Goal: Communication & Community: Answer question/provide support

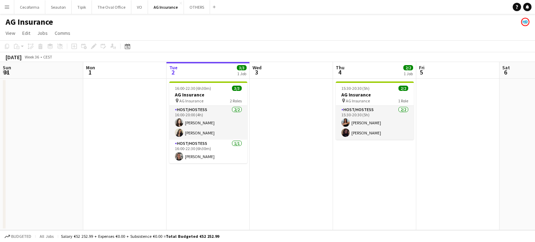
scroll to position [0, 204]
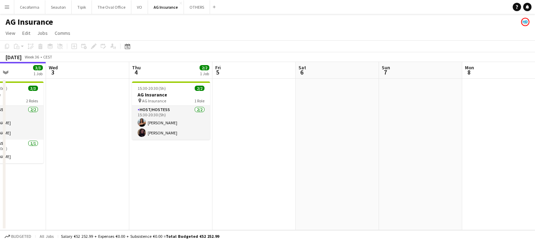
click at [295, 186] on app-date-cell at bounding box center [253, 154] width 83 height 151
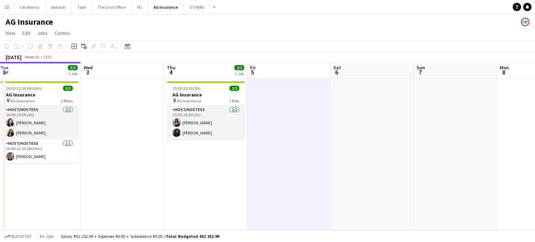
drag, startPoint x: 334, startPoint y: 182, endPoint x: 369, endPoint y: 178, distance: 35.0
click at [369, 178] on app-calendar-viewport "Sun 31 Mon 1 Tue 2 3/3 1 Job Wed 3 Thu 4 2/2 1 Job Fri 5 Sat 6 Sun 7 Mon 8 Tue …" at bounding box center [267, 146] width 535 height 168
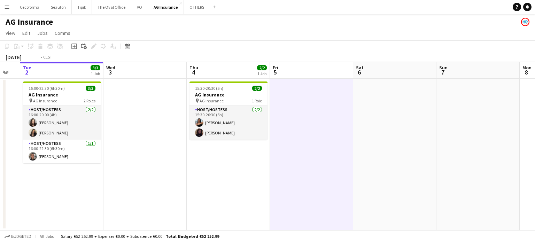
drag, startPoint x: 258, startPoint y: 189, endPoint x: 321, endPoint y: 190, distance: 63.0
click at [321, 190] on app-calendar-viewport "Sun 31 Mon 1 Tue 2 3/3 1 Job Wed 3 Thu 4 2/2 1 Job Fri 5 Sat 6 Sun 7 Mon 8 Tue …" at bounding box center [267, 146] width 535 height 168
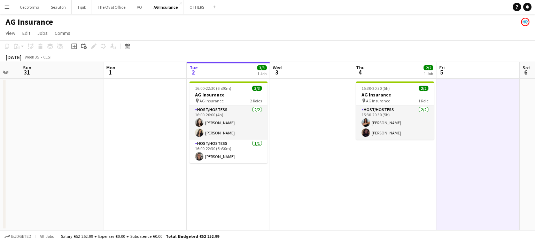
scroll to position [0, 200]
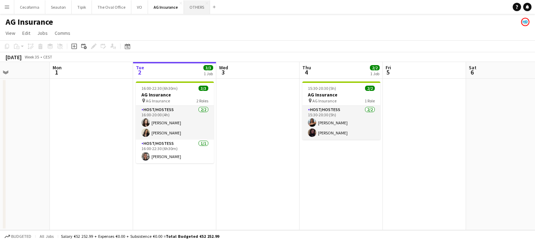
click at [191, 6] on button "OTHERS Close" at bounding box center [197, 7] width 26 height 14
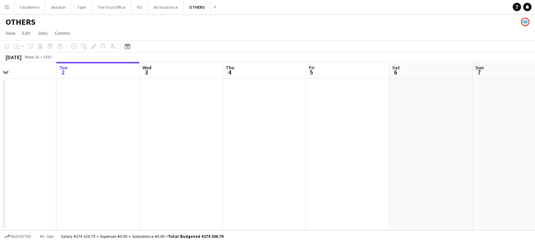
drag, startPoint x: 439, startPoint y: 140, endPoint x: 322, endPoint y: 186, distance: 125.4
click at [174, 174] on app-calendar-viewport "Sat 30 Sun 31 Mon 1 Tue 2 Wed 3 Thu 4 Fri 5 Sat 6 Sun 7 Mon 8 Tue 9 Wed 10" at bounding box center [267, 146] width 535 height 168
drag, startPoint x: 114, startPoint y: 193, endPoint x: 107, endPoint y: 192, distance: 6.3
click at [107, 192] on app-calendar-viewport "Mon 1 Tue 2 Wed 3 Thu 4 Fri 5 Sat 6 Sun 7 Mon 8 Tue 9 Wed 10 Thu 11 Fri 12" at bounding box center [267, 146] width 535 height 168
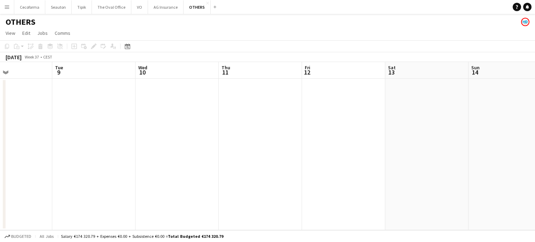
drag, startPoint x: 128, startPoint y: 192, endPoint x: 276, endPoint y: 187, distance: 148.0
click at [0, 178] on app-calendar-viewport "Fri 5 Sat 6 Sun 7 Mon 8 Tue 9 Wed 10 Thu 11 Fri 12 Sat 13 Sun 14 Mon 15 3/3 1 J…" at bounding box center [267, 146] width 535 height 168
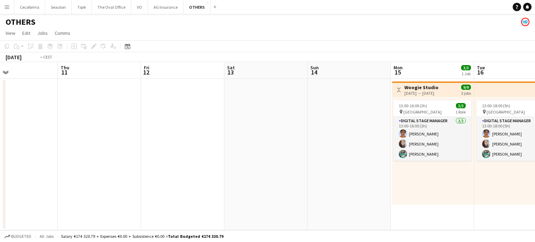
drag, startPoint x: 337, startPoint y: 196, endPoint x: 7, endPoint y: 180, distance: 330.4
click at [7, 180] on app-calendar-viewport "Mon 8 Tue 9 Wed 10 Thu 11 Fri 12 Sat 13 Sun 14 Mon 15 3/3 1 Job Tue 16 3/3 1 Jo…" at bounding box center [267, 146] width 535 height 168
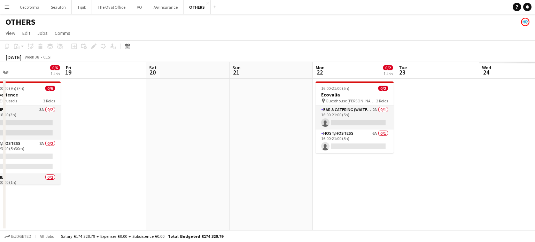
drag, startPoint x: 123, startPoint y: 178, endPoint x: 283, endPoint y: 175, distance: 160.2
click at [60, 168] on app-calendar-viewport "Tue 16 3/3 1 Job Wed 17 3/3 1 Job Thu 18 0/6 1 Job Fri 19 Sat 20 Sun 21 Mon 22 …" at bounding box center [267, 146] width 535 height 168
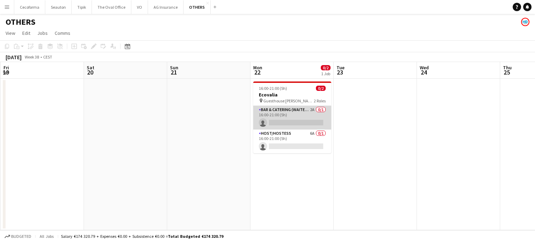
click at [280, 109] on app-card-role "Bar & Catering (Waiter / waitress) 2A 0/1 16:00-21:00 (5h) single-neutral-actio…" at bounding box center [292, 118] width 78 height 24
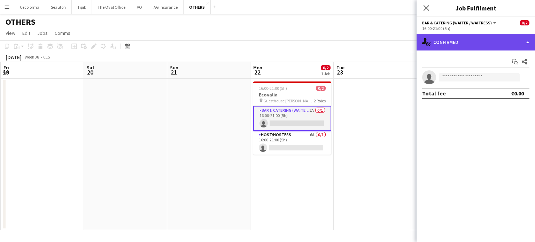
click at [528, 42] on div "single-neutral-actions-check-2 Confirmed" at bounding box center [475, 42] width 118 height 17
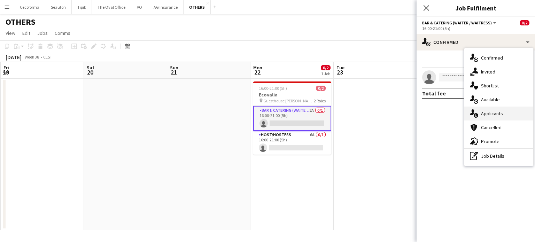
click at [492, 113] on span "Applicants" at bounding box center [492, 113] width 22 height 6
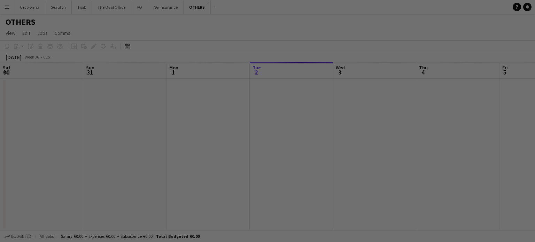
scroll to position [0, 166]
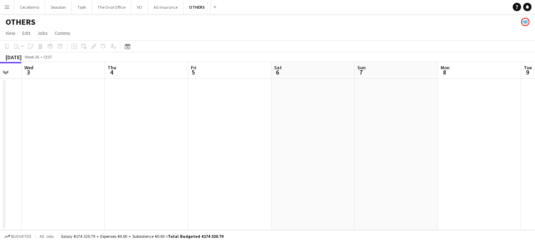
drag, startPoint x: 432, startPoint y: 151, endPoint x: 186, endPoint y: 137, distance: 246.6
click at [228, 142] on app-calendar-viewport "Sat 30 Sun 31 Mon 1 Tue 2 Wed 3 Thu 4 Fri 5 Sat 6 Sun 7 Mon 8 Tue 9 Wed 10" at bounding box center [267, 146] width 535 height 168
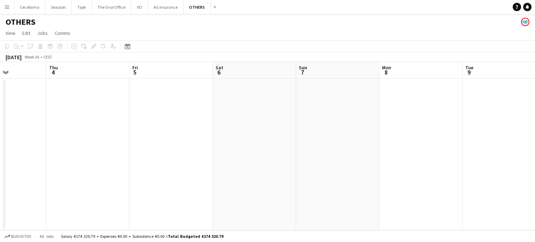
drag, startPoint x: 299, startPoint y: 157, endPoint x: 161, endPoint y: 138, distance: 139.6
click at [138, 142] on app-calendar-viewport "Mon 1 Tue 2 Wed 3 Thu 4 Fri 5 Sat 6 Sun 7 Mon 8 Tue 9 Wed 10 Thu 11 Fri 12" at bounding box center [267, 146] width 535 height 168
drag, startPoint x: 358, startPoint y: 149, endPoint x: 104, endPoint y: 142, distance: 253.5
click at [110, 144] on app-calendar-viewport "Wed 3 Thu 4 Fri 5 Sat 6 Sun 7 Mon 8 Tue 9 Wed 10 Thu 11 Fri 12 Sat 13 Sun 14" at bounding box center [267, 146] width 535 height 168
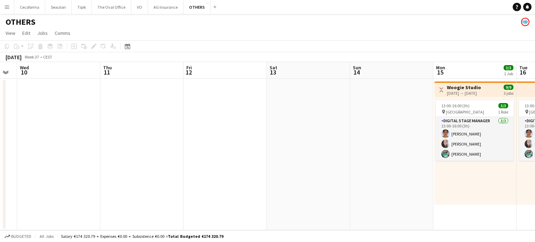
drag, startPoint x: 290, startPoint y: 161, endPoint x: 0, endPoint y: 146, distance: 290.1
click at [0, 146] on app-calendar-viewport "Sun 7 Mon 8 Tue 9 Wed 10 Thu 11 Fri 12 Sat 13 Sun 14 Mon 15 3/3 1 Job Tue 16 3/…" at bounding box center [267, 146] width 535 height 168
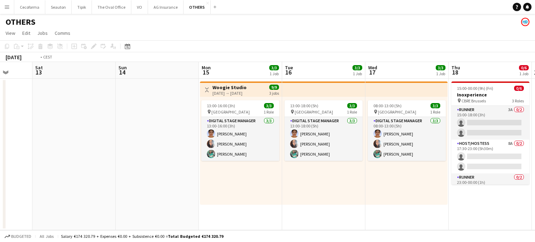
drag, startPoint x: 364, startPoint y: 179, endPoint x: 0, endPoint y: 148, distance: 365.6
click at [0, 148] on app-calendar-viewport "Wed 10 Thu 11 Fri 12 Sat 13 Sun 14 Mon 15 3/3 1 Job Tue 16 3/3 1 Job Wed 17 3/3…" at bounding box center [267, 146] width 535 height 168
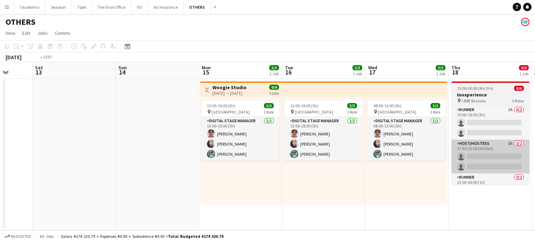
scroll to position [0, 264]
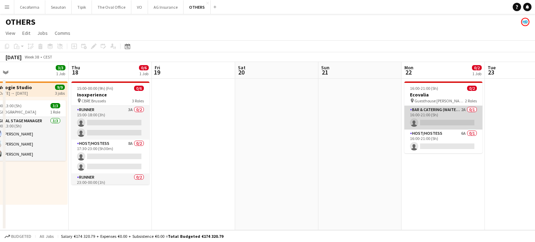
click at [421, 118] on app-card-role "Bar & Catering (Waiter / waitress) 2A 0/1 16:00-21:00 (5h) single-neutral-actio…" at bounding box center [443, 118] width 78 height 24
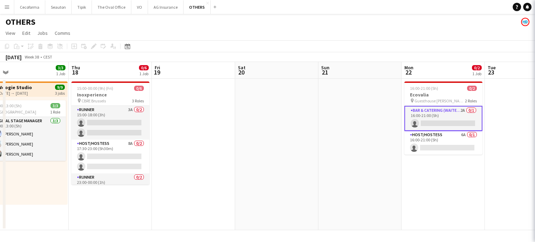
scroll to position [0, 264]
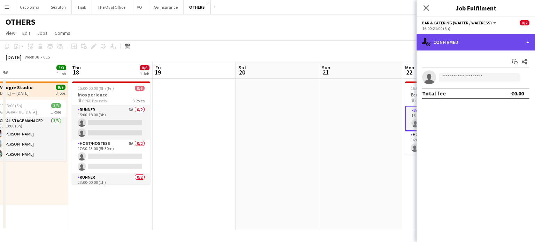
click at [526, 41] on div "single-neutral-actions-check-2 Confirmed" at bounding box center [475, 42] width 118 height 17
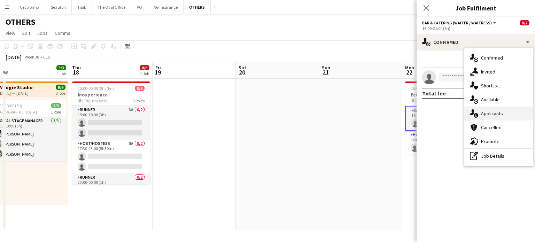
click at [494, 112] on span "Applicants" at bounding box center [492, 113] width 22 height 6
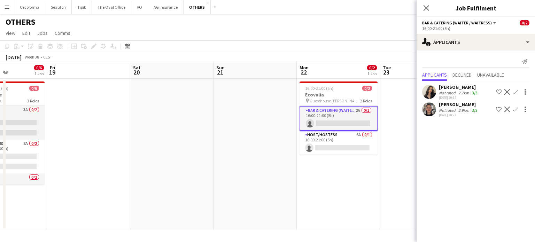
scroll to position [0, 229]
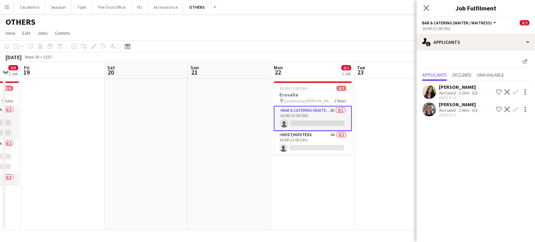
drag, startPoint x: 368, startPoint y: 163, endPoint x: 269, endPoint y: 162, distance: 98.2
click at [236, 160] on app-calendar-viewport "Tue 16 3/3 1 Job Wed 17 3/3 1 Job Thu 18 0/6 1 Job Fri 19 Sat 20 Sun 21 Mon 22 …" at bounding box center [267, 146] width 535 height 168
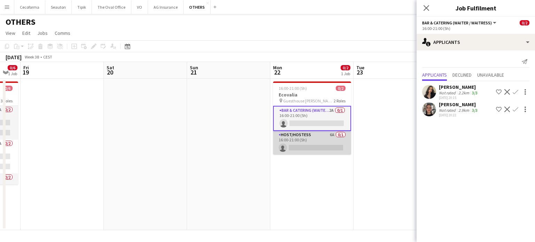
click at [303, 146] on app-card-role "Host/Hostess 6A 0/1 16:00-21:00 (5h) single-neutral-actions" at bounding box center [312, 143] width 78 height 24
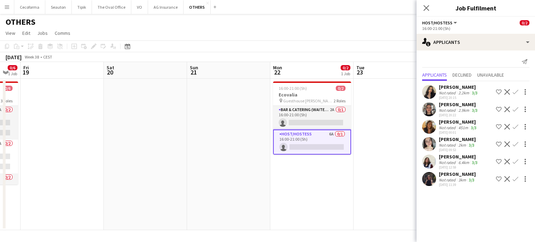
click at [311, 183] on app-date-cell "16:00-21:00 (5h) 0/2 Ecovalia pin Guesthouse [PERSON_NAME] [PERSON_NAME] 2 Role…" at bounding box center [311, 154] width 83 height 151
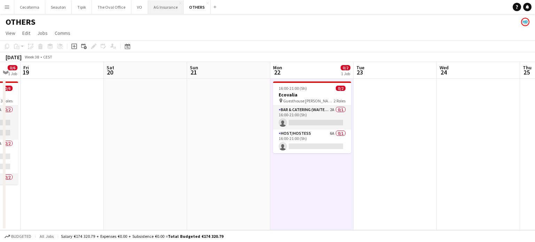
click at [159, 6] on button "AG Insurance Close" at bounding box center [166, 7] width 36 height 14
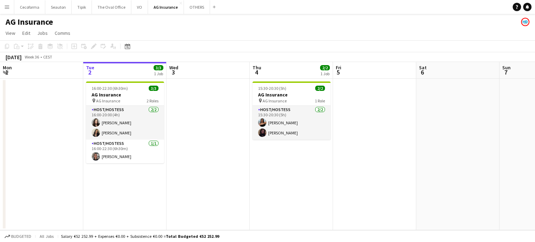
drag, startPoint x: 397, startPoint y: 135, endPoint x: 253, endPoint y: 127, distance: 143.6
click at [248, 127] on app-calendar-viewport "Sat 30 Sun 31 Mon 1 Tue 2 3/3 1 Job Wed 3 Thu 4 2/2 1 Job Fri 5 Sat 6 Sun 7 Mon…" at bounding box center [267, 146] width 535 height 168
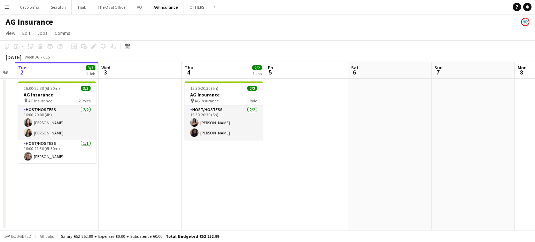
click at [149, 149] on app-calendar-viewport "Sat 30 Sun 31 Mon 1 Tue 2 3/3 1 Job Wed 3 Thu 4 2/2 1 Job Fri 5 Sat 6 Sun 7 Mon…" at bounding box center [267, 146] width 535 height 168
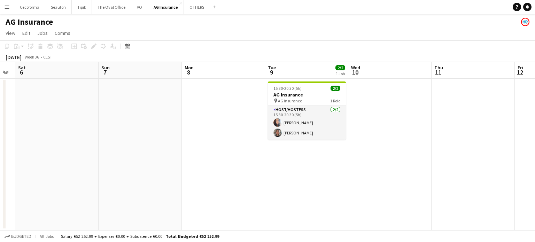
scroll to position [0, 244]
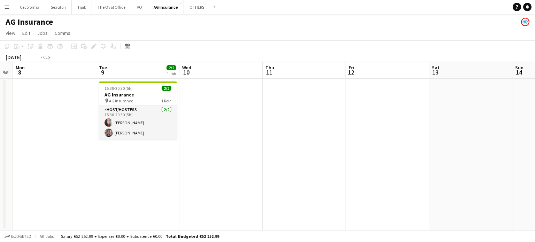
drag, startPoint x: 430, startPoint y: 160, endPoint x: 167, endPoint y: 153, distance: 262.6
click at [169, 154] on app-calendar-viewport "Fri 5 Sat 6 Sun 7 Mon 8 Tue 9 2/2 1 Job Wed 10 Thu 11 Fri 12 Sat 13 Sun 14 Mon …" at bounding box center [267, 146] width 535 height 168
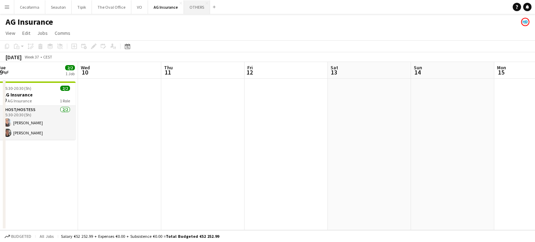
click at [188, 6] on button "OTHERS Close" at bounding box center [197, 7] width 26 height 14
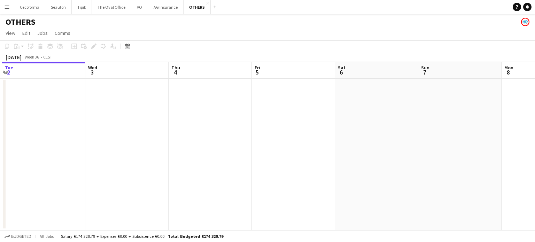
click at [180, 156] on app-calendar-viewport "Sat 30 Sun 31 Mon 1 Tue 2 Wed 3 Thu 4 Fri 5 Sat 6 Sun 7 Mon 8 Tue 9 Wed 10" at bounding box center [267, 146] width 535 height 168
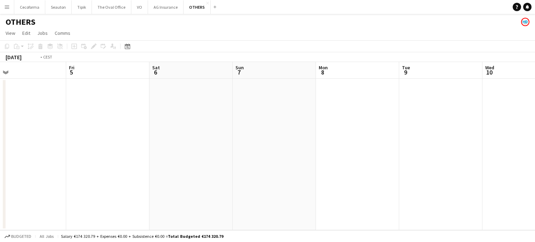
drag, startPoint x: 430, startPoint y: 187, endPoint x: 203, endPoint y: 158, distance: 229.1
click at [83, 151] on app-calendar-viewport "Mon 1 Tue 2 Wed 3 Thu 4 Fri 5 Sat 6 Sun 7 Mon 8 Tue 9 Wed 10 Thu 11 Fri 12" at bounding box center [267, 146] width 535 height 168
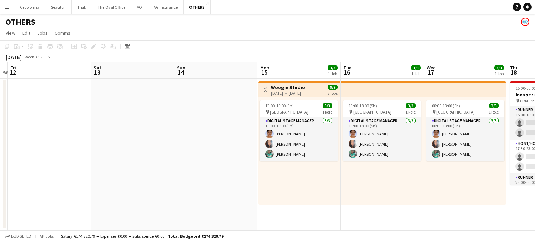
drag, startPoint x: 254, startPoint y: 178, endPoint x: 234, endPoint y: 173, distance: 20.8
click at [55, 150] on app-calendar-viewport "Tue 9 Wed 10 Thu 11 Fri 12 Sat 13 Sun 14 Mon 15 3/3 1 Job Tue 16 3/3 1 Job Wed …" at bounding box center [267, 146] width 535 height 168
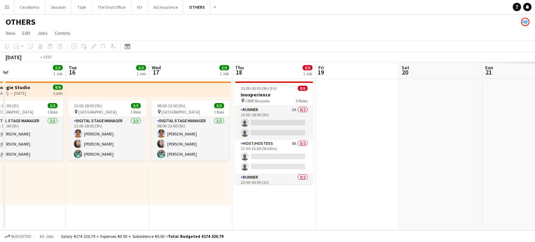
drag, startPoint x: 95, startPoint y: 164, endPoint x: 183, endPoint y: 181, distance: 89.7
click at [21, 156] on app-calendar-viewport "Fri 12 Sat 13 Sun 14 Mon 15 3/3 1 Job Tue 16 3/3 1 Job Wed 17 3/3 1 Job Thu 18 …" at bounding box center [267, 146] width 535 height 168
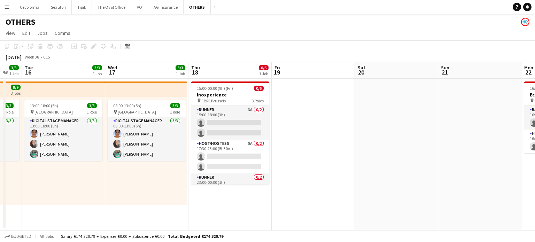
drag, startPoint x: 387, startPoint y: 197, endPoint x: 172, endPoint y: 153, distance: 219.3
click at [172, 153] on app-calendar-viewport "Fri 12 Sat 13 Sun 14 Mon 15 3/3 1 Job Tue 16 3/3 1 Job Wed 17 3/3 1 Job Thu 18 …" at bounding box center [267, 146] width 535 height 168
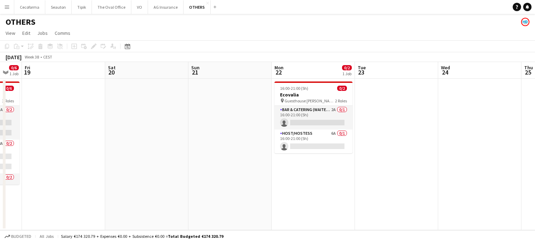
scroll to position [0, 248]
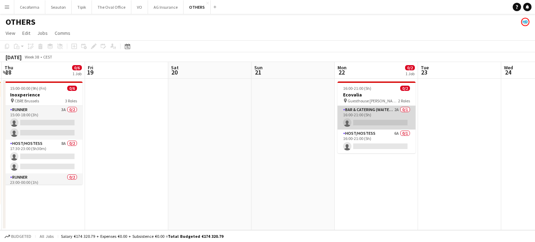
click at [362, 111] on app-card-role "Bar & Catering (Waiter / waitress) 2A 0/1 16:00-21:00 (5h) single-neutral-actio…" at bounding box center [376, 118] width 78 height 24
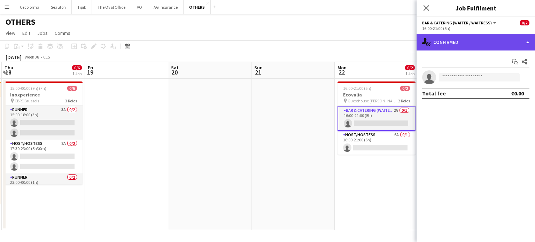
click at [529, 43] on div "single-neutral-actions-check-2 Confirmed" at bounding box center [475, 42] width 118 height 17
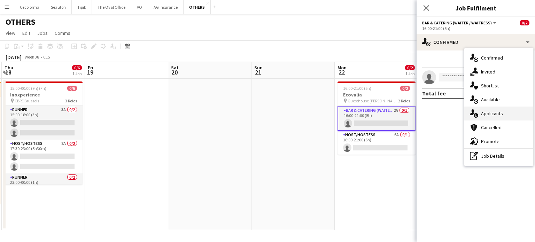
click at [495, 113] on span "Applicants" at bounding box center [492, 113] width 22 height 6
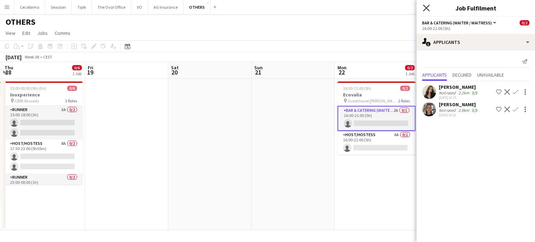
click at [426, 7] on icon "Close pop-in" at bounding box center [426, 8] width 7 height 7
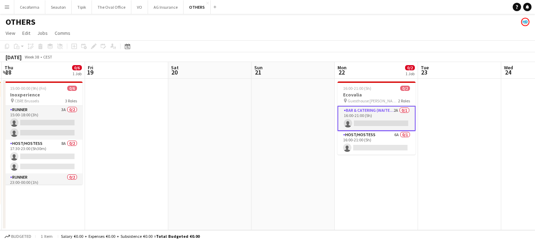
click at [372, 174] on app-date-cell "16:00-21:00 (5h) 0/2 Ecovalia pin Guesthouse [PERSON_NAME] [PERSON_NAME] 2 Role…" at bounding box center [376, 154] width 83 height 151
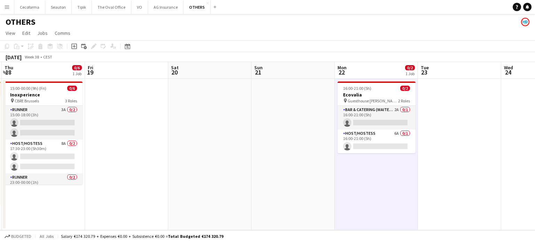
click at [288, 163] on app-date-cell at bounding box center [292, 154] width 83 height 151
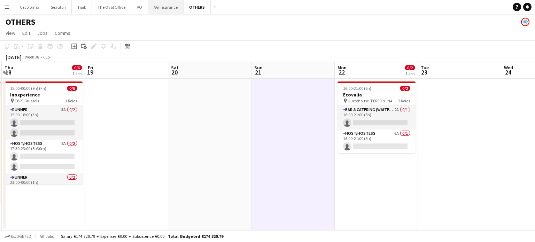
click at [164, 4] on button "AG Insurance Close" at bounding box center [166, 7] width 36 height 14
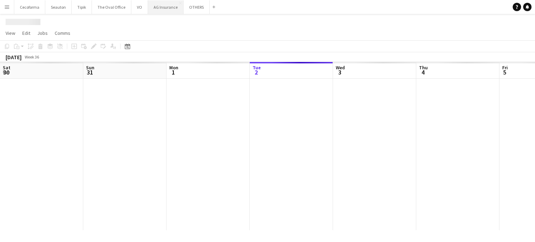
scroll to position [0, 166]
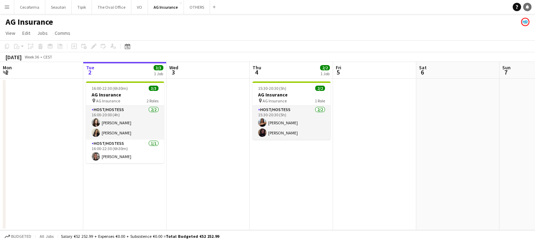
click at [530, 8] on link "Notifications" at bounding box center [527, 7] width 8 height 8
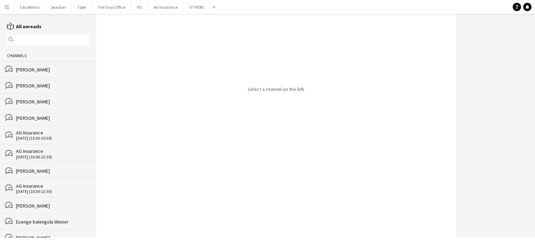
click at [29, 40] on input "text" at bounding box center [51, 40] width 72 height 6
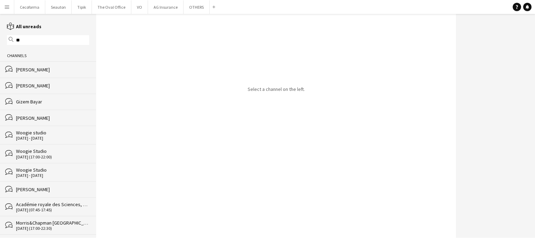
type input "*"
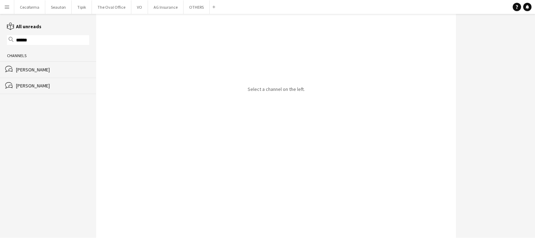
type input "******"
click at [36, 69] on div "[PERSON_NAME]" at bounding box center [52, 70] width 73 height 6
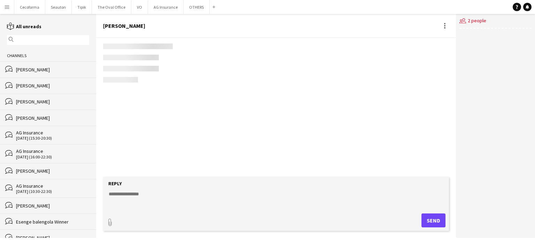
scroll to position [357, 0]
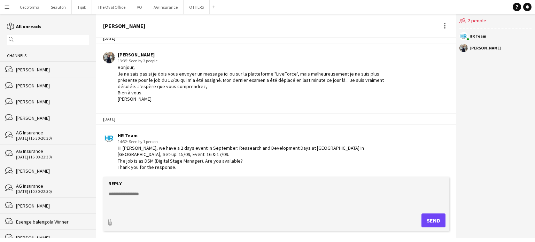
click at [126, 196] on textarea at bounding box center [277, 199] width 339 height 18
click at [243, 194] on textarea "**********" at bounding box center [277, 199] width 339 height 18
click at [278, 191] on textarea "**********" at bounding box center [277, 199] width 339 height 18
type textarea "**********"
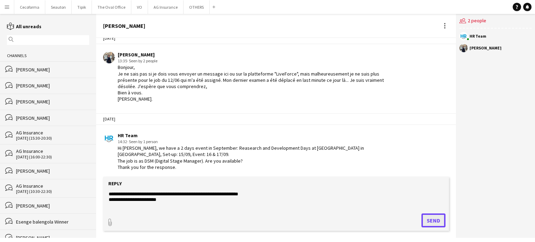
click at [432, 223] on button "Send" at bounding box center [433, 220] width 24 height 14
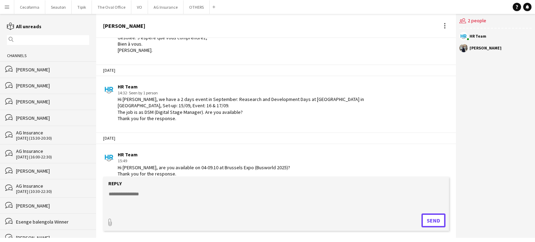
scroll to position [412, 0]
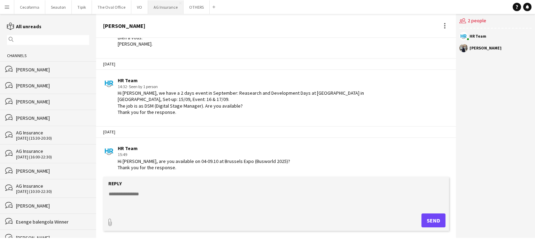
click at [159, 5] on button "AG Insurance Close" at bounding box center [166, 7] width 36 height 14
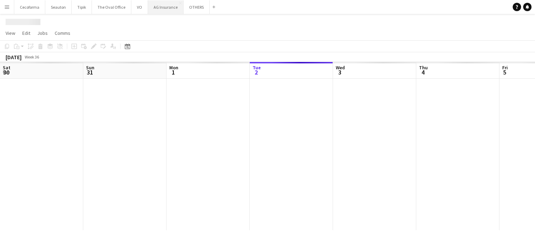
scroll to position [0, 166]
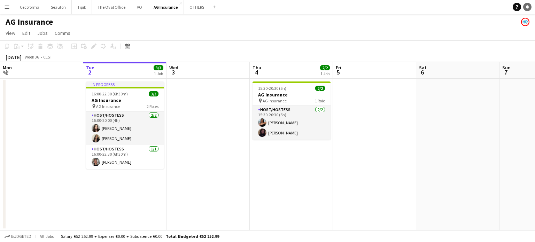
click at [527, 5] on icon at bounding box center [526, 6] width 3 height 3
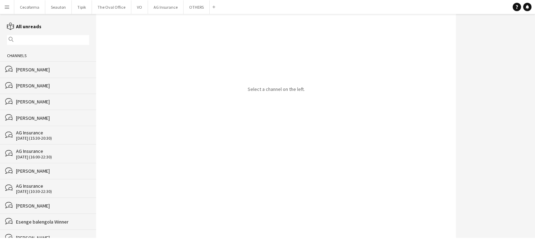
scroll to position [209, 0]
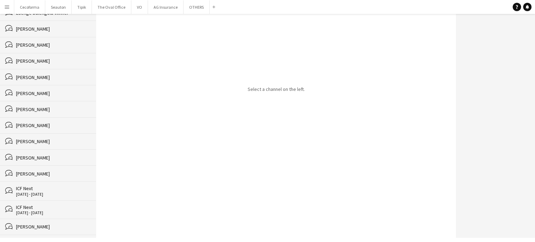
click at [34, 161] on div "[PERSON_NAME]" at bounding box center [52, 158] width 73 height 6
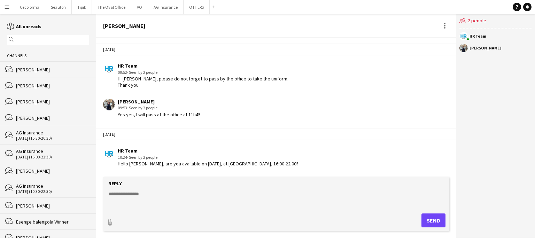
scroll to position [412, 0]
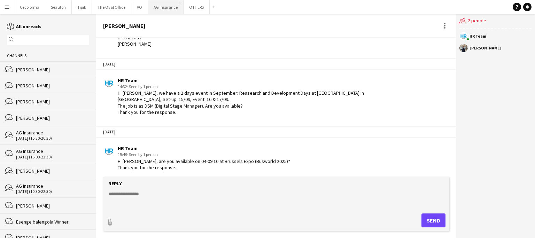
click at [162, 8] on button "AG Insurance Close" at bounding box center [166, 7] width 36 height 14
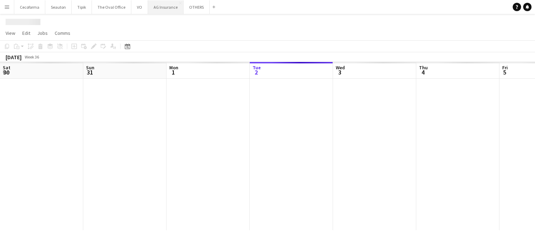
scroll to position [0, 166]
